Goal: Contribute content: Add original content to the website for others to see

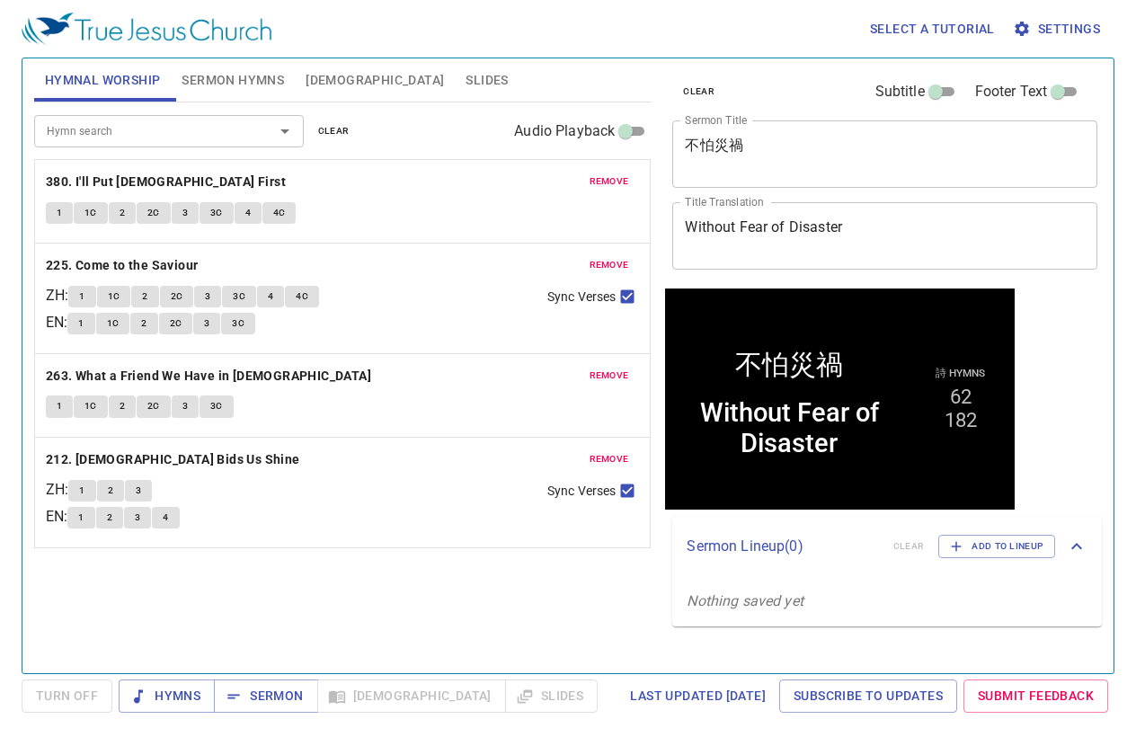
click at [466, 81] on span "Slides" at bounding box center [487, 80] width 42 height 22
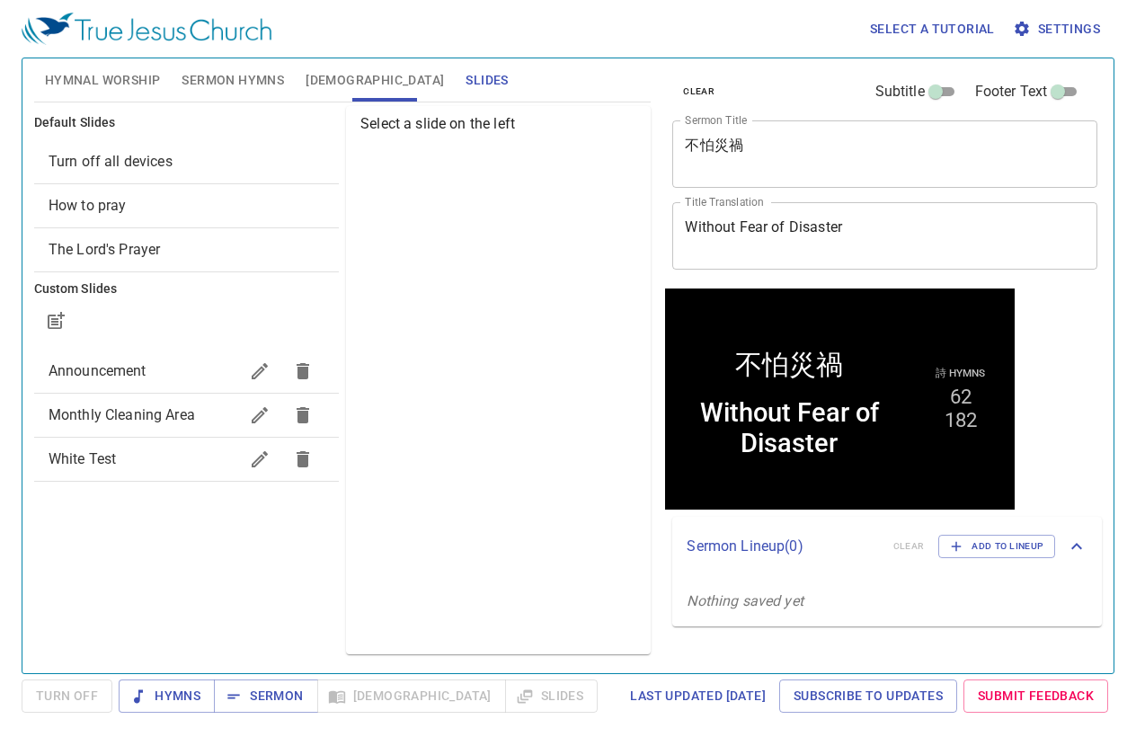
drag, startPoint x: 199, startPoint y: 578, endPoint x: 146, endPoint y: 343, distance: 240.5
click at [200, 573] on div "Default Slides Turn off all devices How to pray The Lord's Prayer Custom Slides…" at bounding box center [187, 379] width 312 height 555
click at [58, 328] on icon "button" at bounding box center [55, 322] width 14 height 14
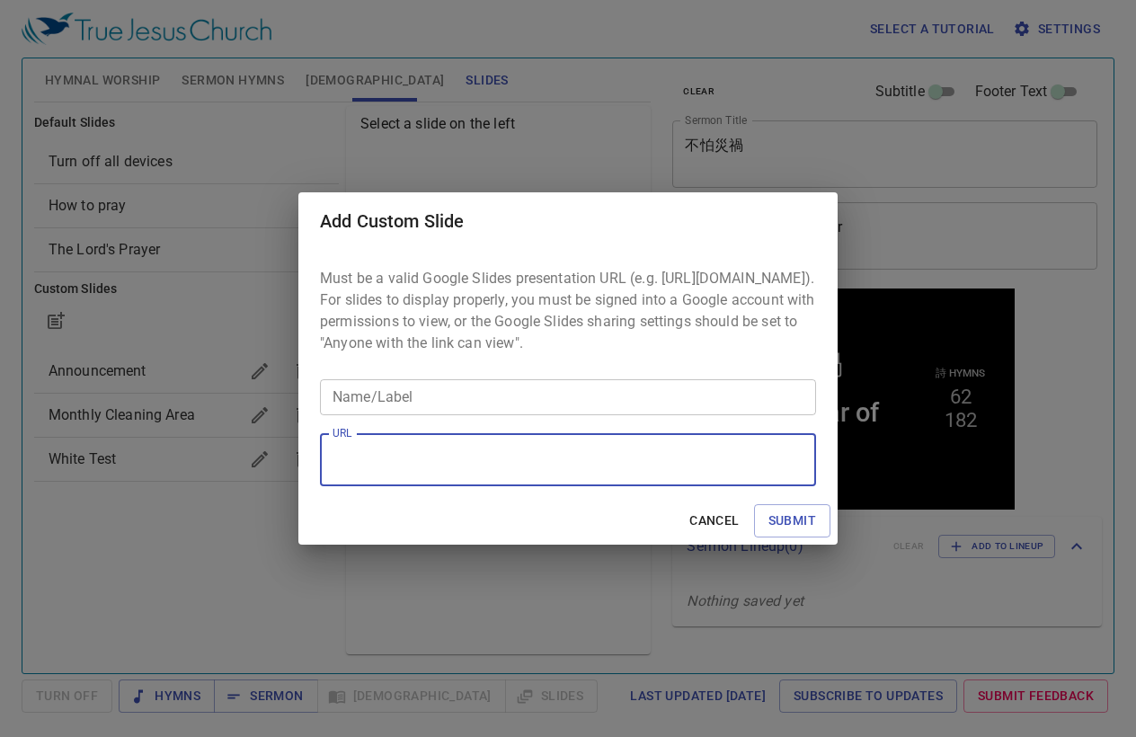
click at [409, 466] on textarea "URL" at bounding box center [568, 460] width 471 height 34
paste textarea "https://docs.google.com/presentation/d/1Rt9hzJ_zVJLhfRzEGjgDv_v62aX3nsYo1H_Yt2w…"
type textarea "https://docs.google.com/presentation/d/1Rt9hzJ_zVJLhfRzEGjgDv_v62aX3nsYo1H_Yt2w…"
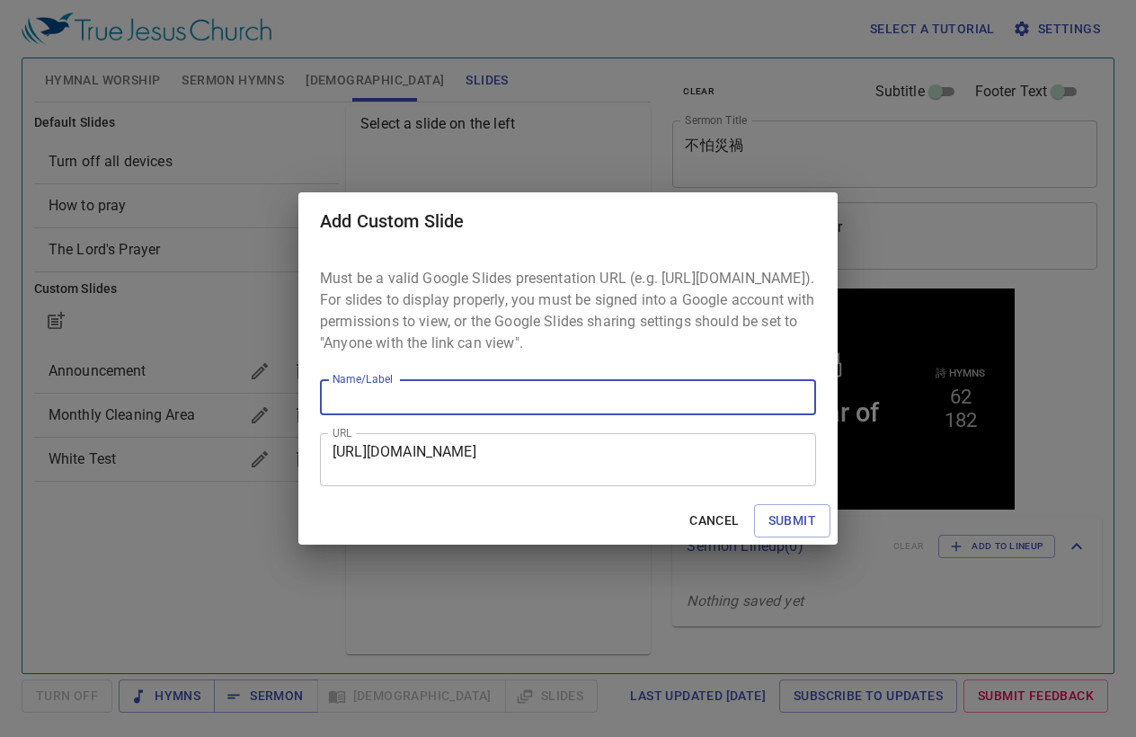
click at [546, 415] on input "Name/Label" at bounding box center [568, 397] width 496 height 36
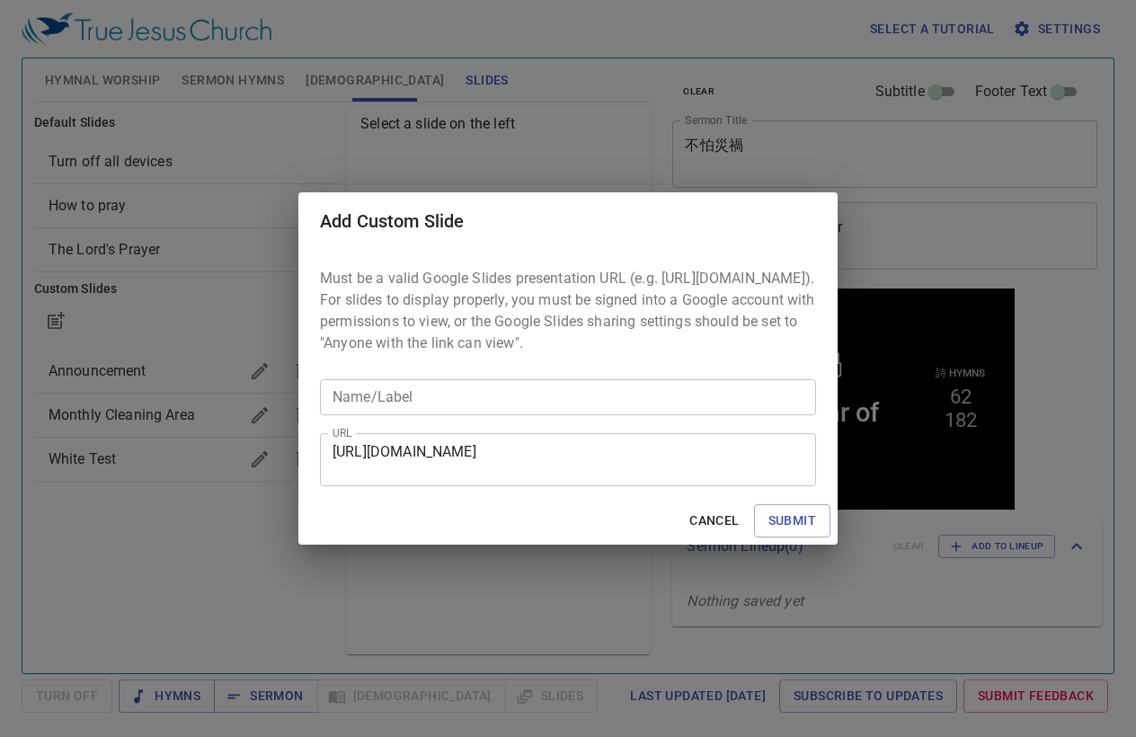
click at [667, 415] on input "Name/Label" at bounding box center [568, 397] width 496 height 36
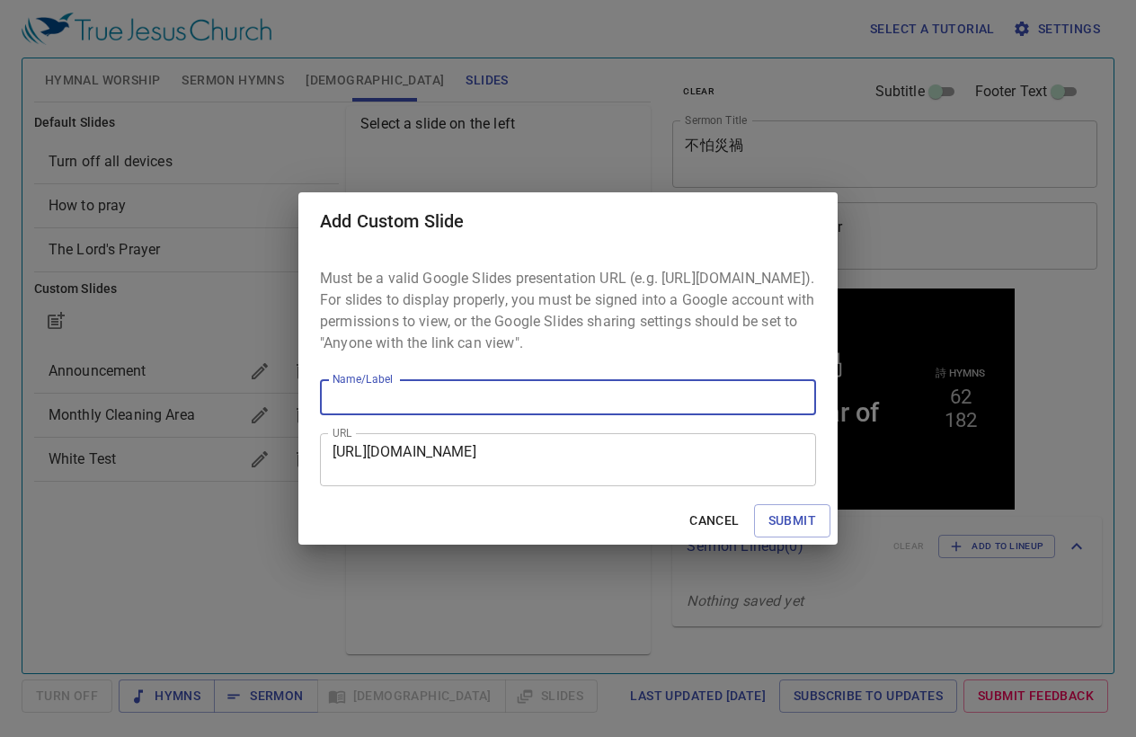
paste input "2025 Hon. Elderly Children's Choir Slides"
type input "2025 Hon. Elderly Children's Choir Slides"
click at [775, 529] on span "Submit" at bounding box center [793, 521] width 48 height 22
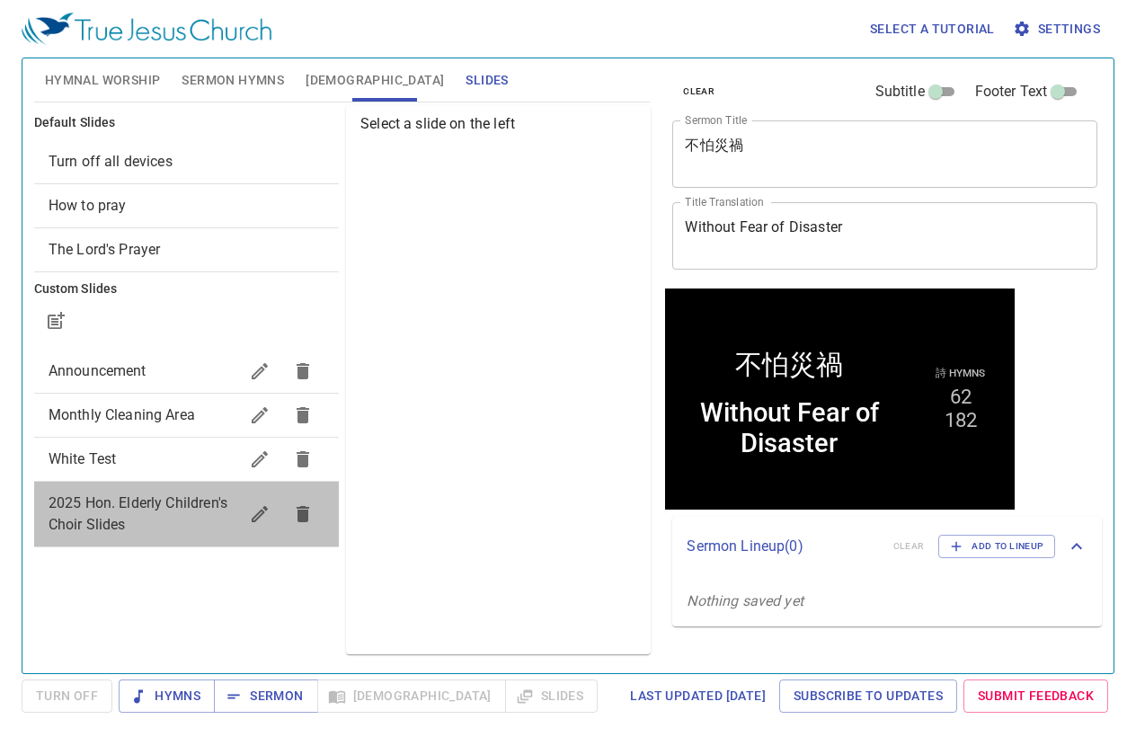
click at [149, 513] on span "2025 Hon. Elderly Children's Choir Slides" at bounding box center [144, 514] width 190 height 43
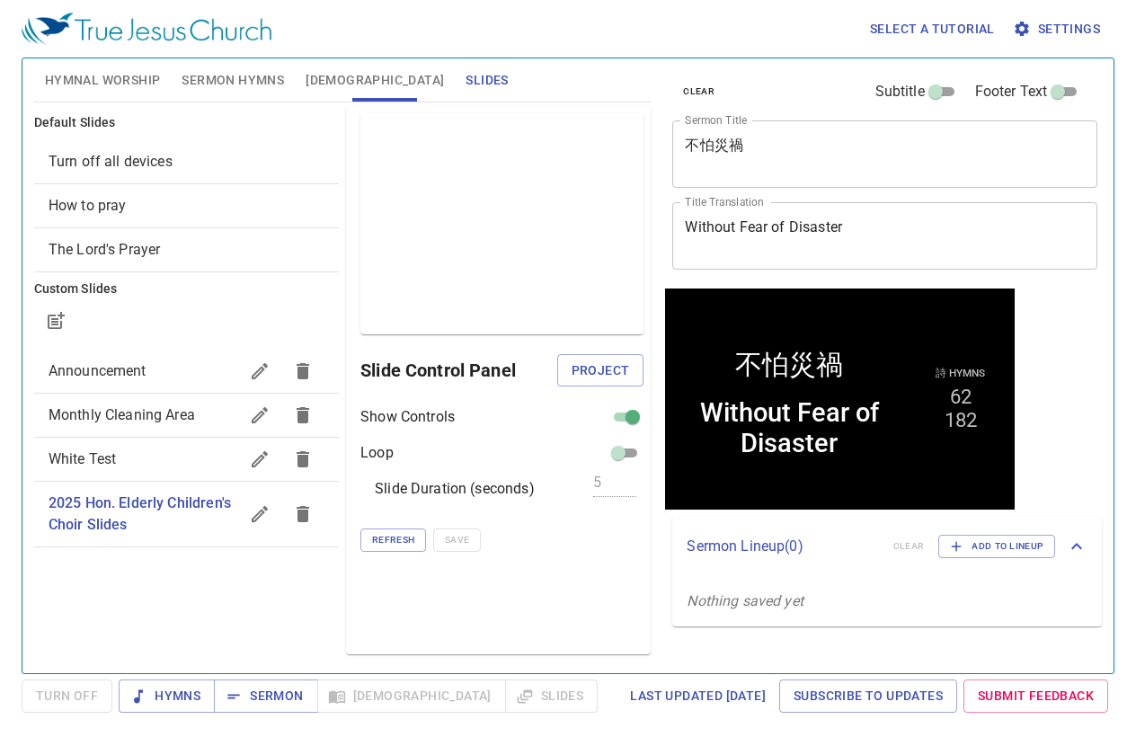
click at [627, 416] on input "checkbox" at bounding box center [632, 421] width 65 height 22
checkbox input "false"
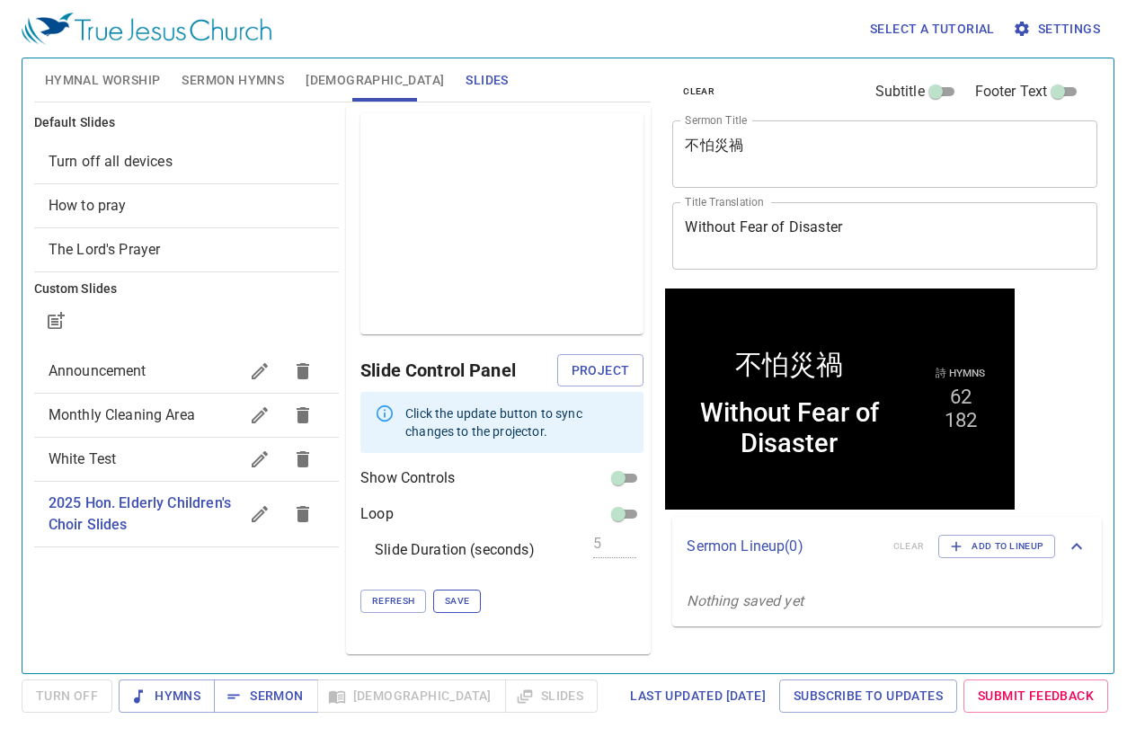
click at [460, 601] on span "Save" at bounding box center [457, 601] width 24 height 16
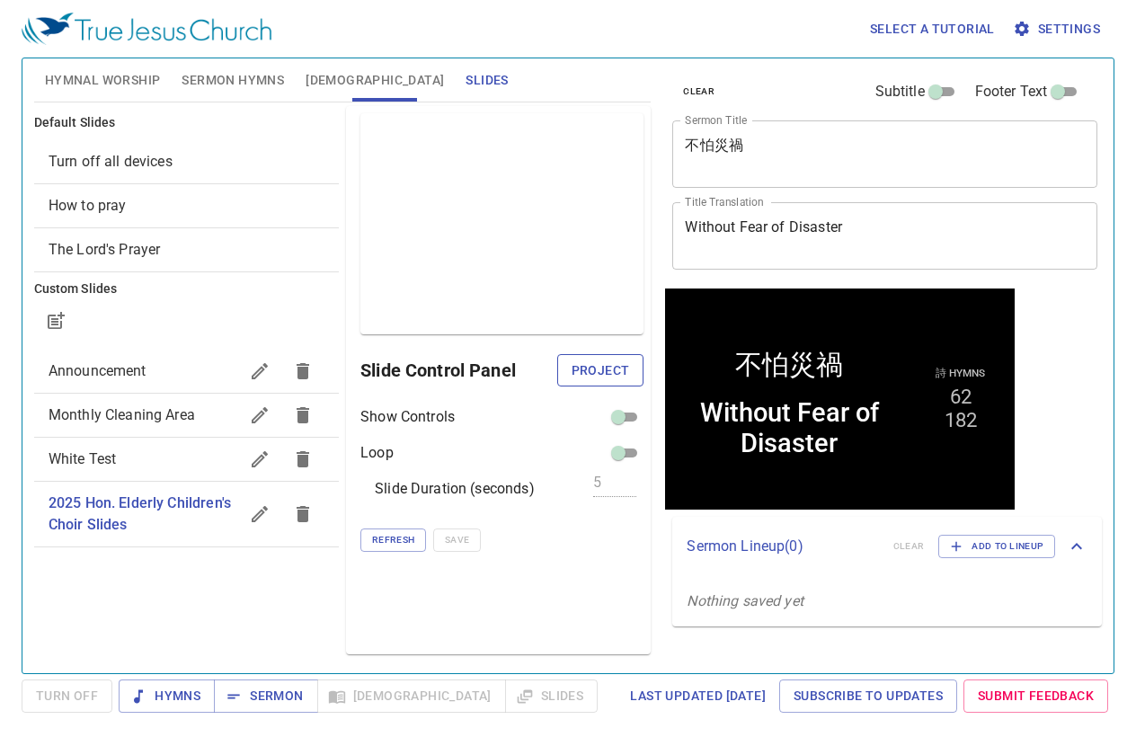
click at [590, 369] on span "Project" at bounding box center [601, 371] width 58 height 22
